Goal: Task Accomplishment & Management: Manage account settings

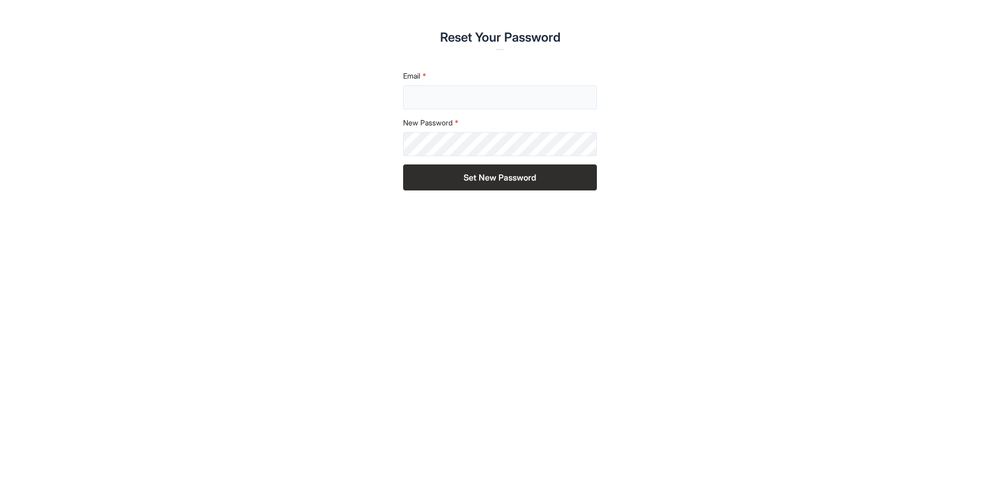
click at [515, 98] on input "Email" at bounding box center [500, 97] width 194 height 24
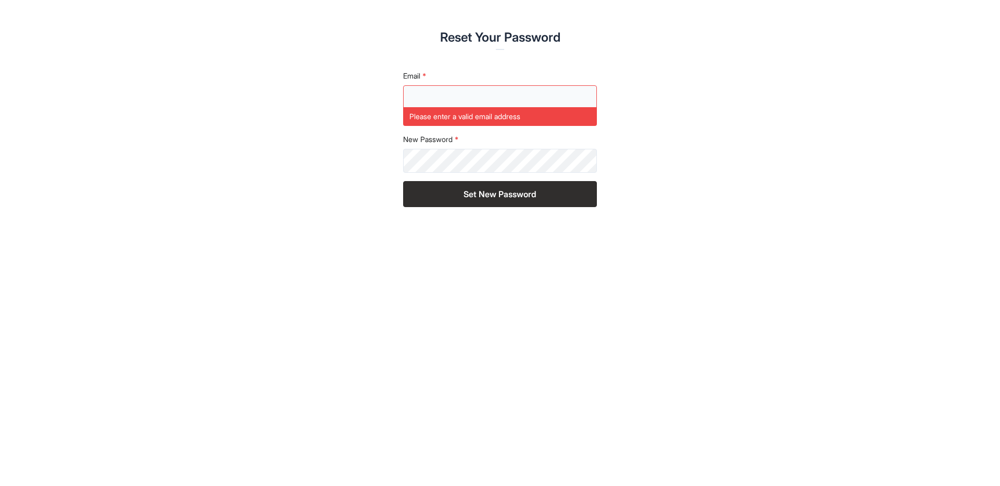
type input "**********"
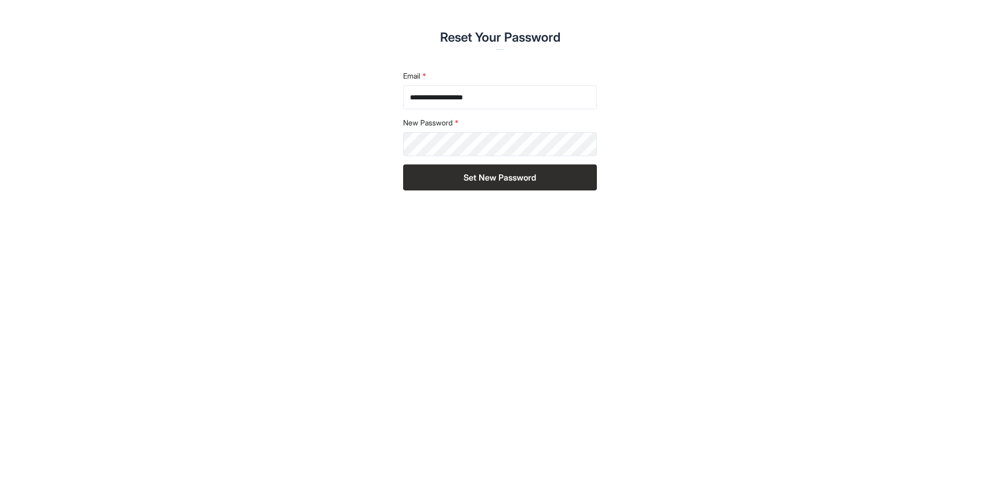
click at [488, 179] on button "Set New Password" at bounding box center [500, 178] width 194 height 26
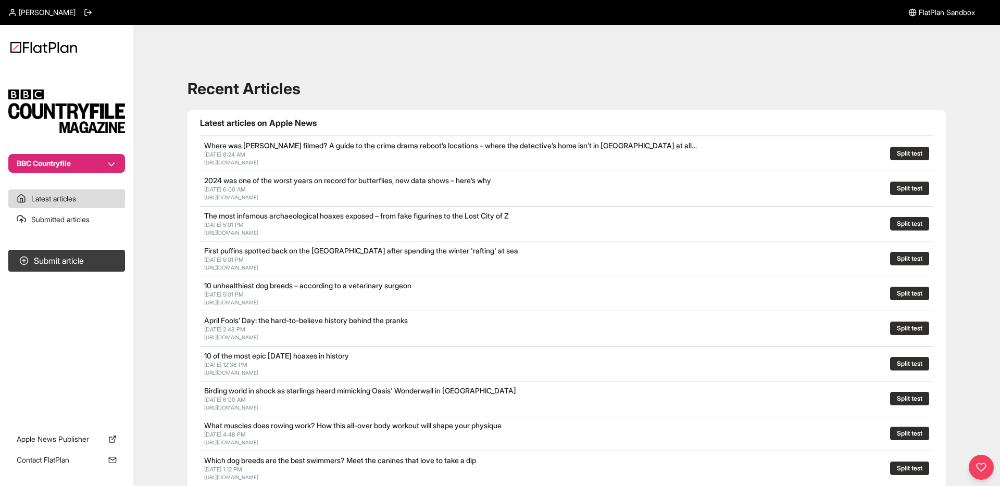
click at [98, 162] on button "BBC Countryfile" at bounding box center [66, 163] width 117 height 19
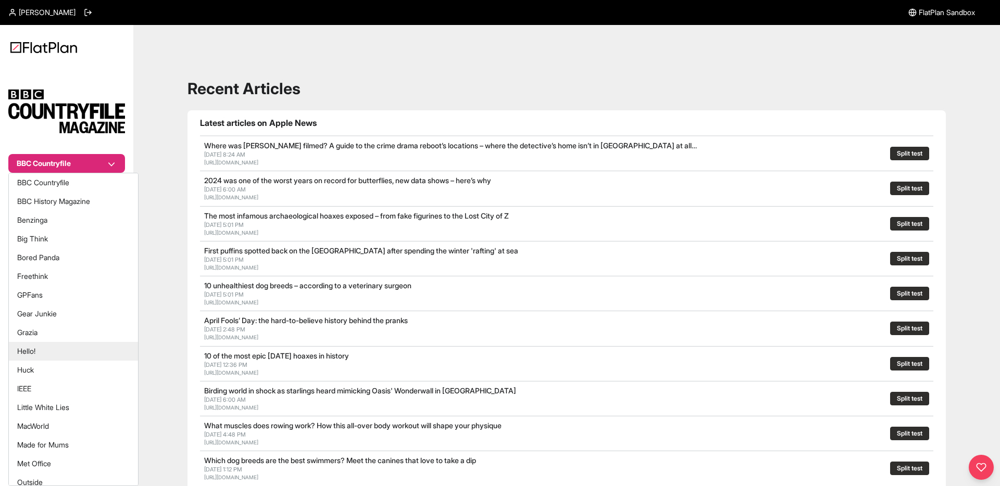
click at [52, 353] on button "Hello!" at bounding box center [73, 351] width 129 height 19
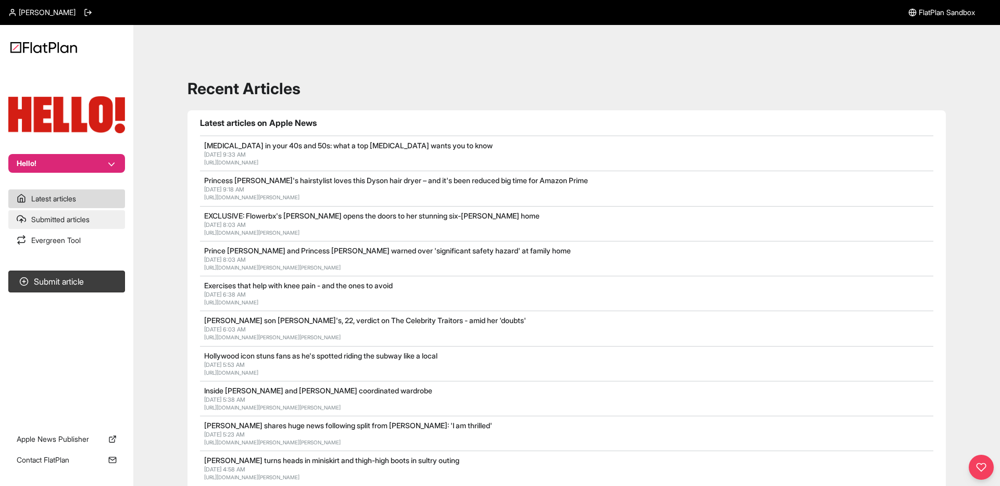
click at [92, 216] on link "Submitted articles" at bounding box center [66, 219] width 117 height 19
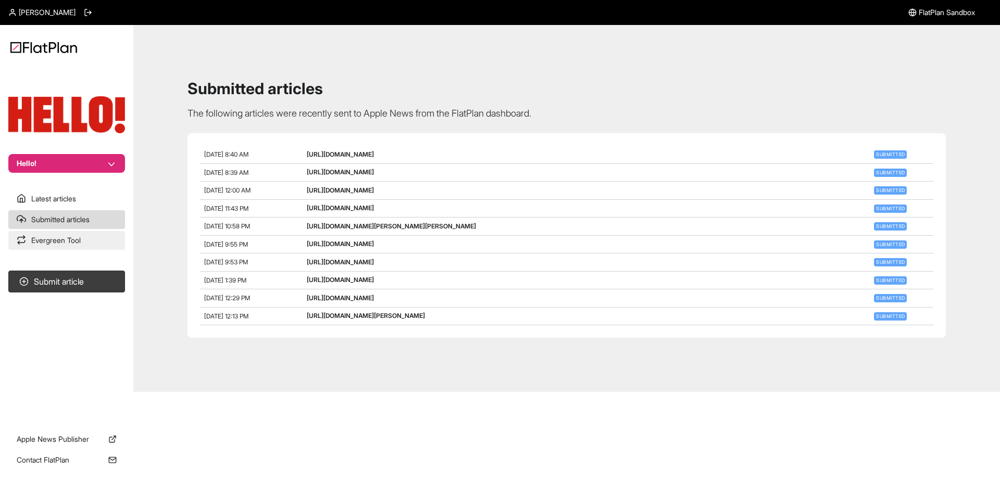
click at [81, 235] on link "Evergreen Tool" at bounding box center [66, 240] width 117 height 19
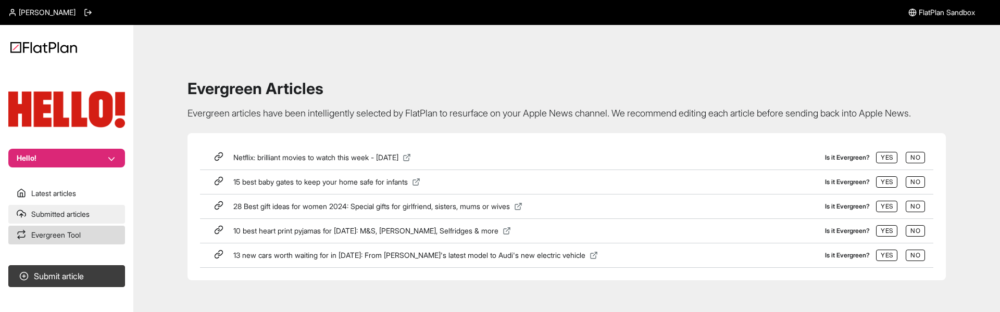
click at [122, 205] on link "Submitted articles" at bounding box center [66, 214] width 117 height 19
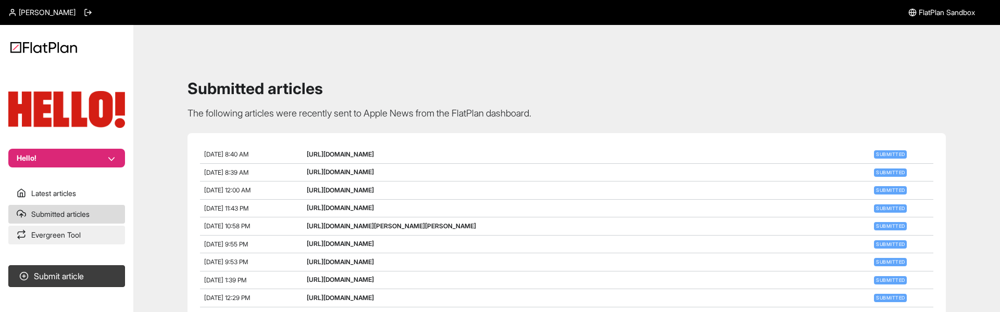
click at [86, 238] on link "Evergreen Tool" at bounding box center [66, 235] width 117 height 19
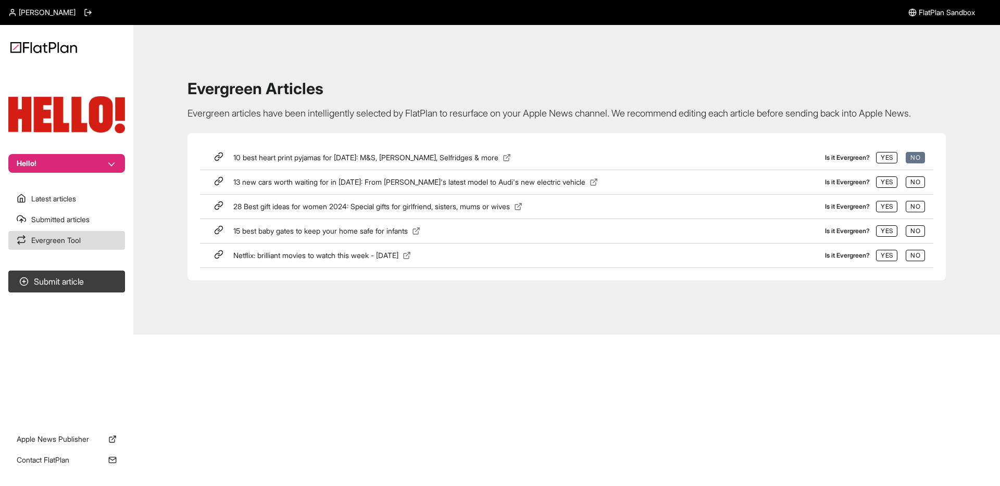
click at [918, 163] on button "No" at bounding box center [914, 157] width 19 height 11
click at [912, 163] on button "No" at bounding box center [914, 157] width 19 height 11
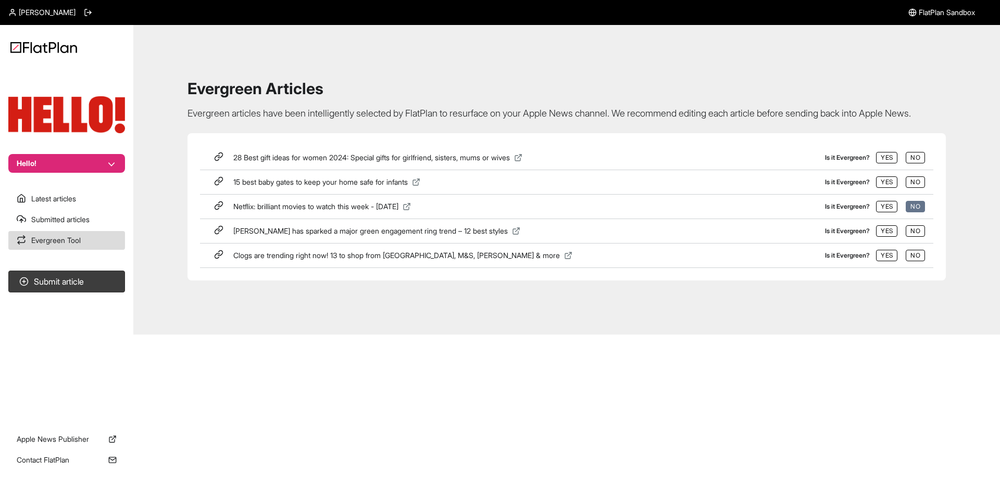
click at [915, 212] on button "No" at bounding box center [914, 206] width 19 height 11
click at [914, 212] on button "No" at bounding box center [914, 206] width 19 height 11
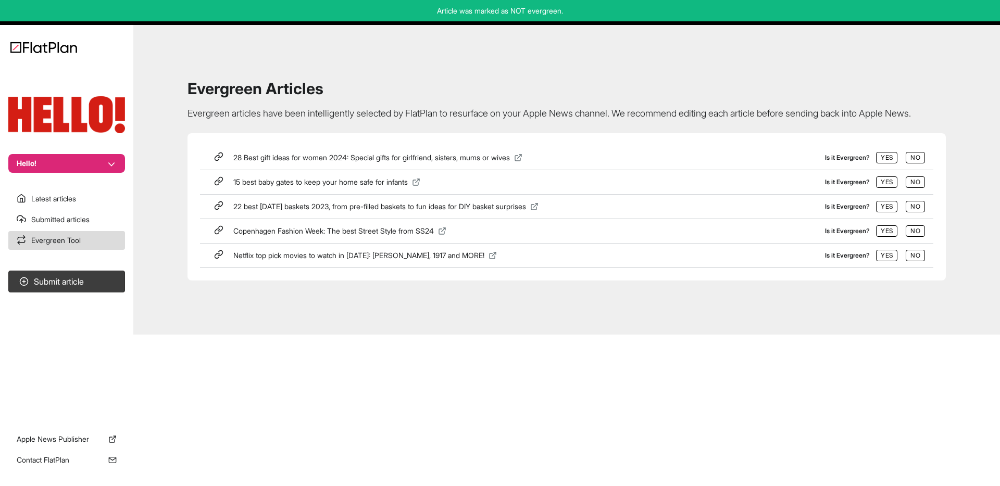
click at [914, 212] on button "No" at bounding box center [914, 206] width 19 height 11
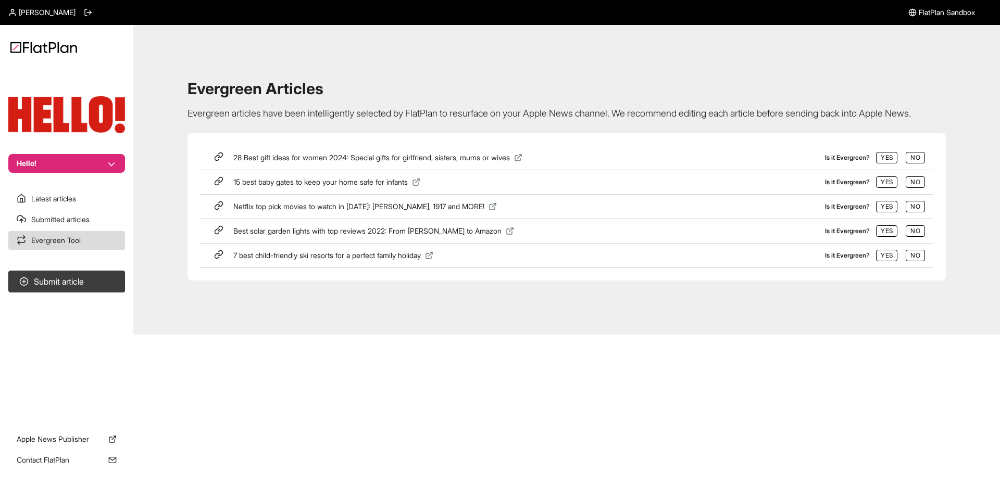
click at [914, 212] on button "No" at bounding box center [914, 206] width 19 height 11
click at [920, 237] on button "No" at bounding box center [914, 230] width 19 height 11
click at [914, 237] on button "No" at bounding box center [914, 230] width 19 height 11
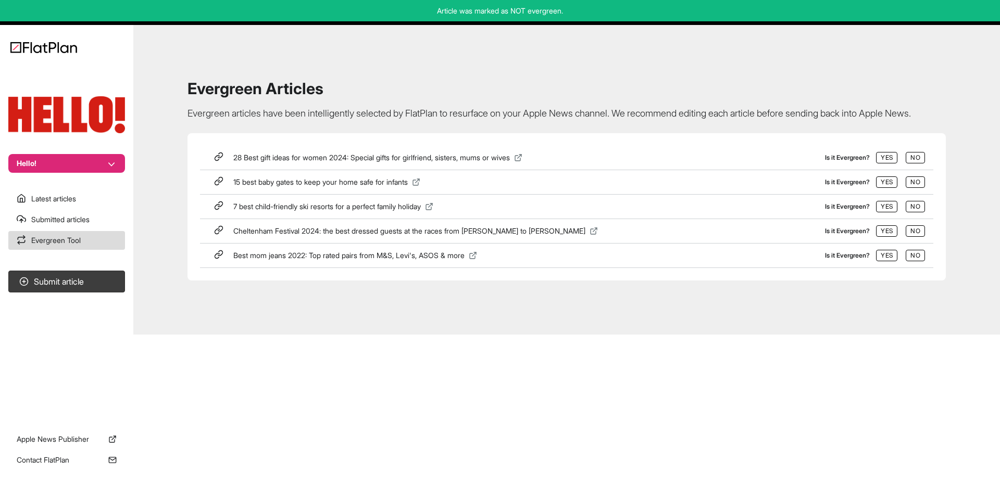
click at [914, 237] on button "No" at bounding box center [914, 230] width 19 height 11
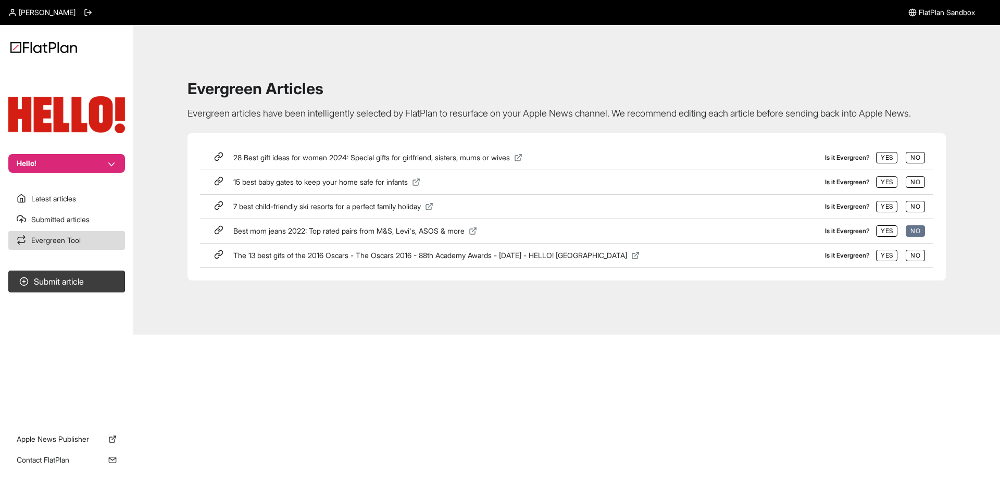
click at [915, 237] on button "No" at bounding box center [914, 230] width 19 height 11
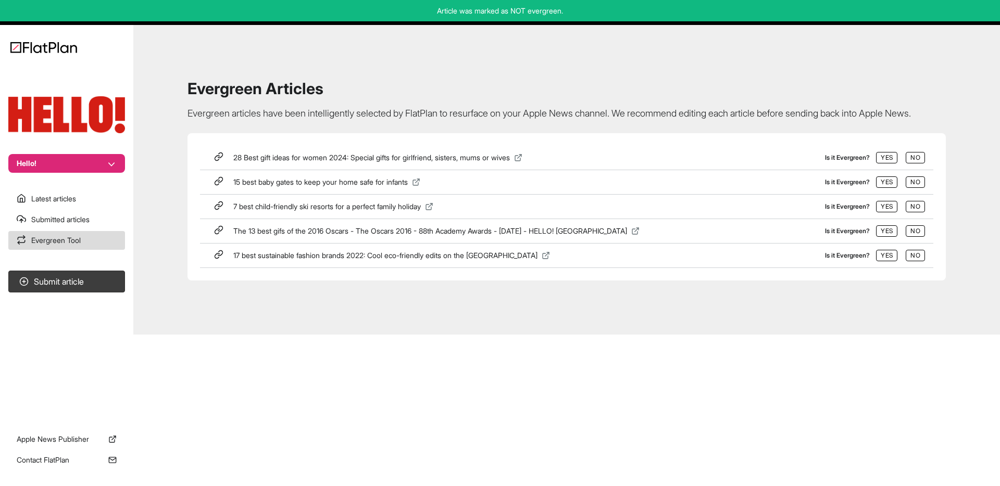
click at [915, 237] on button "No" at bounding box center [914, 230] width 19 height 11
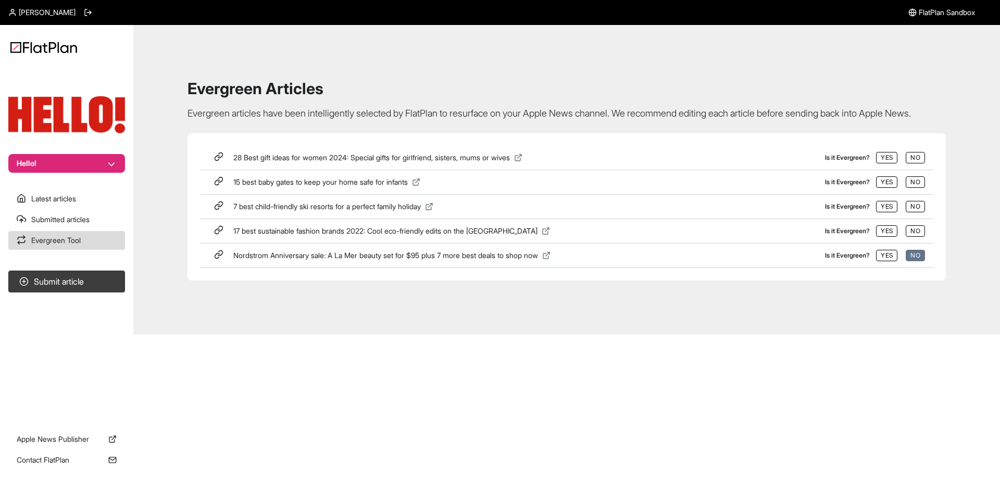
click at [916, 261] on button "No" at bounding box center [914, 255] width 19 height 11
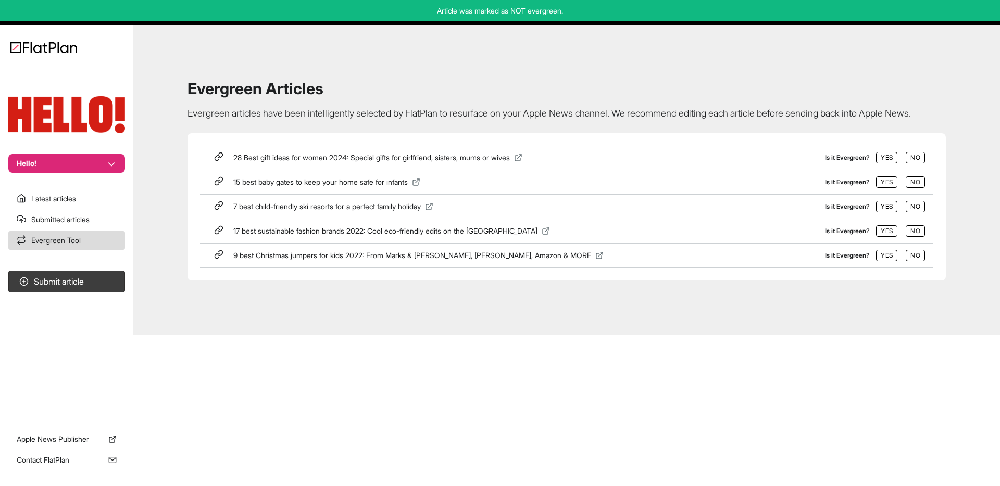
click at [916, 261] on button "No" at bounding box center [914, 255] width 19 height 11
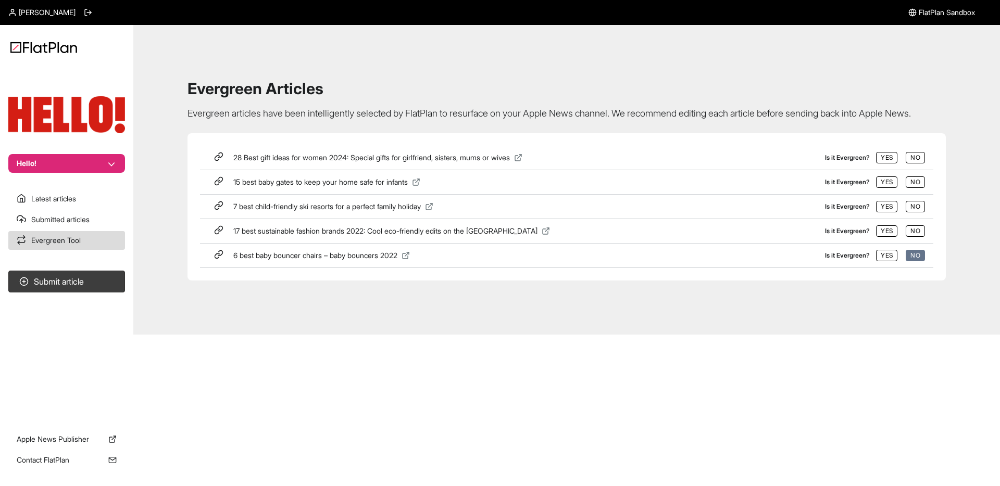
click at [914, 261] on button "No" at bounding box center [914, 255] width 19 height 11
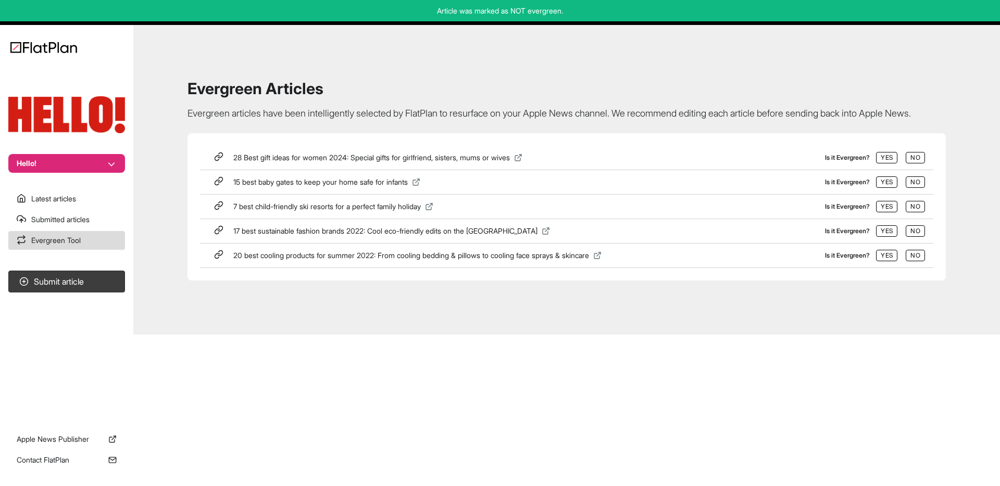
click at [914, 261] on button "No" at bounding box center [914, 255] width 19 height 11
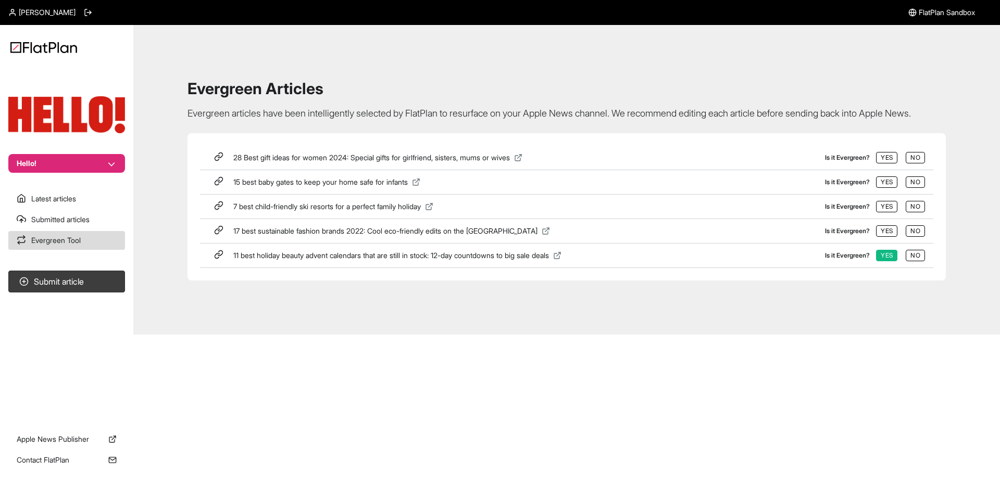
click at [914, 261] on button "No" at bounding box center [914, 255] width 19 height 11
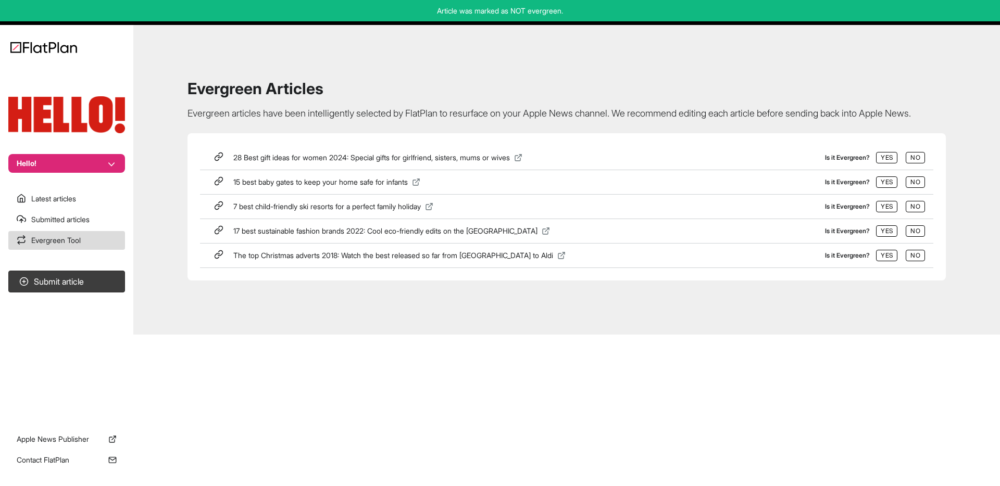
click at [914, 261] on button "No" at bounding box center [914, 255] width 19 height 11
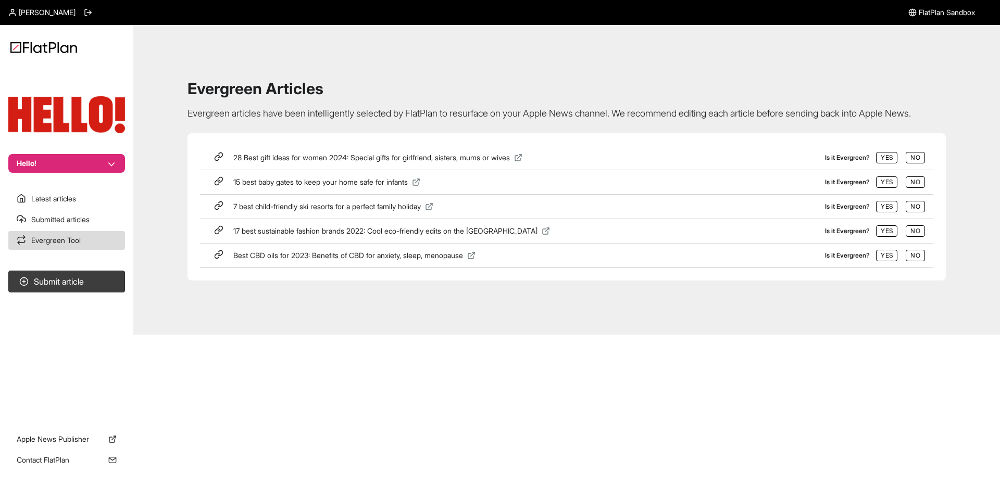
click at [914, 261] on button "No" at bounding box center [914, 255] width 19 height 11
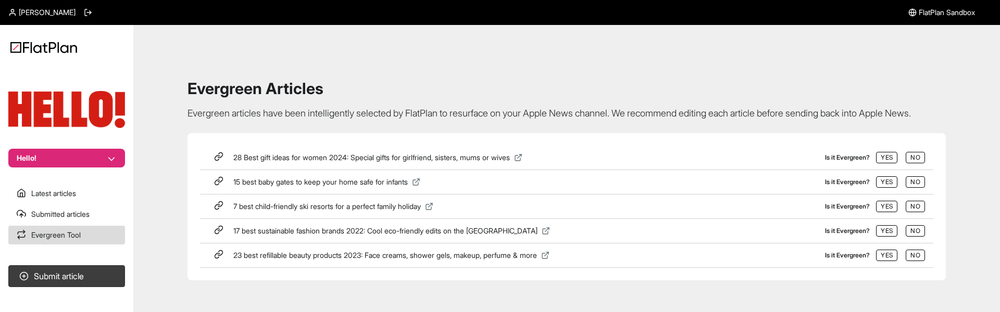
click at [177, 282] on div "Evergreen Articles Evergreen articles have been intelligently selected by FlatP…" at bounding box center [566, 179] width 841 height 285
click at [154, 262] on div "Evergreen Articles Evergreen articles have been intelligently selected by FlatP…" at bounding box center [566, 179] width 841 height 285
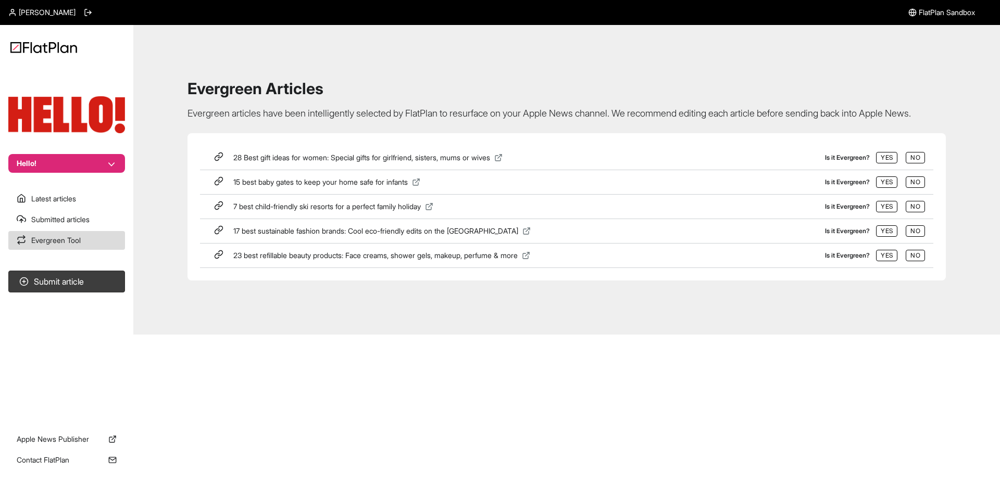
click at [147, 219] on div "Evergreen Articles Evergreen articles have been intelligently selected by FlatP…" at bounding box center [566, 179] width 841 height 285
click at [168, 210] on div "Evergreen Articles Evergreen articles have been intelligently selected by FlatP…" at bounding box center [566, 179] width 841 height 285
click at [66, 169] on button "Hello!" at bounding box center [66, 163] width 117 height 19
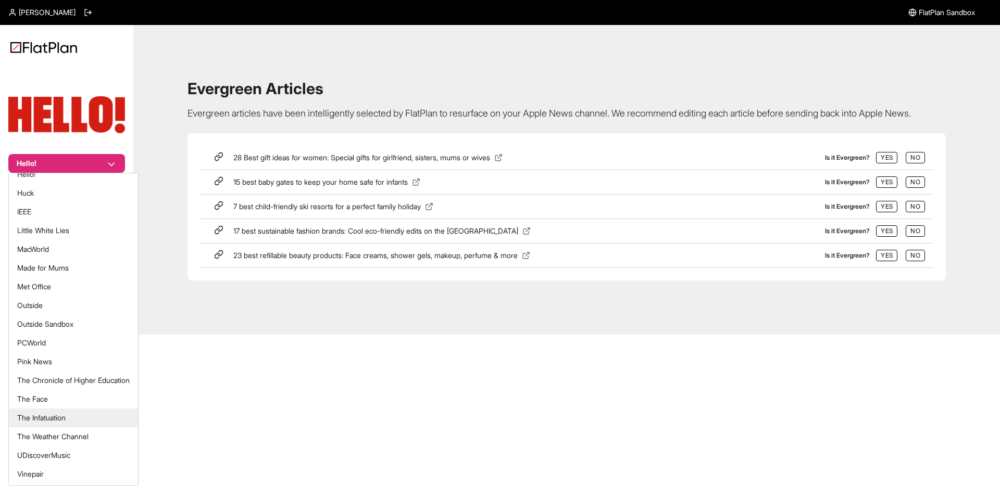
scroll to position [212, 0]
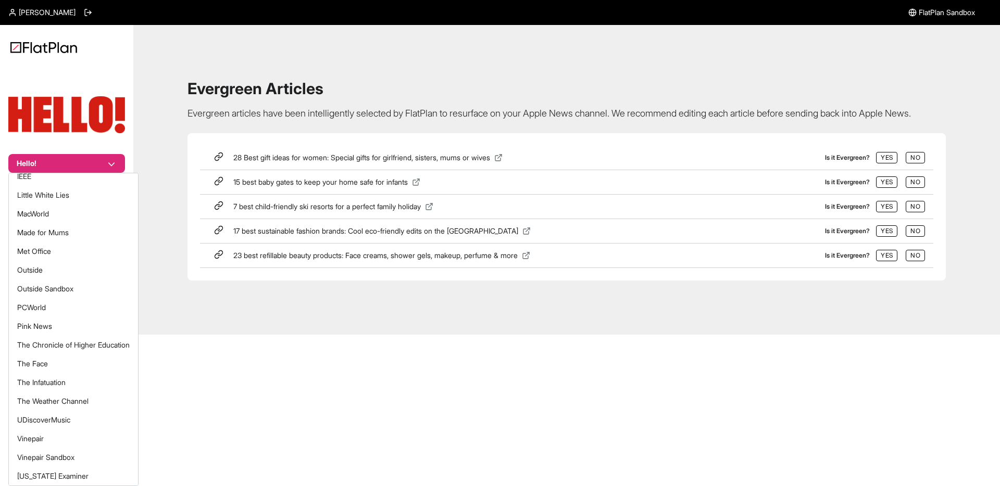
click at [168, 361] on div "Kieran Delaney FlatPlan Sandbox Hello! Latest articles Submitted articles Everg…" at bounding box center [500, 243] width 1000 height 486
